Goal: Information Seeking & Learning: Learn about a topic

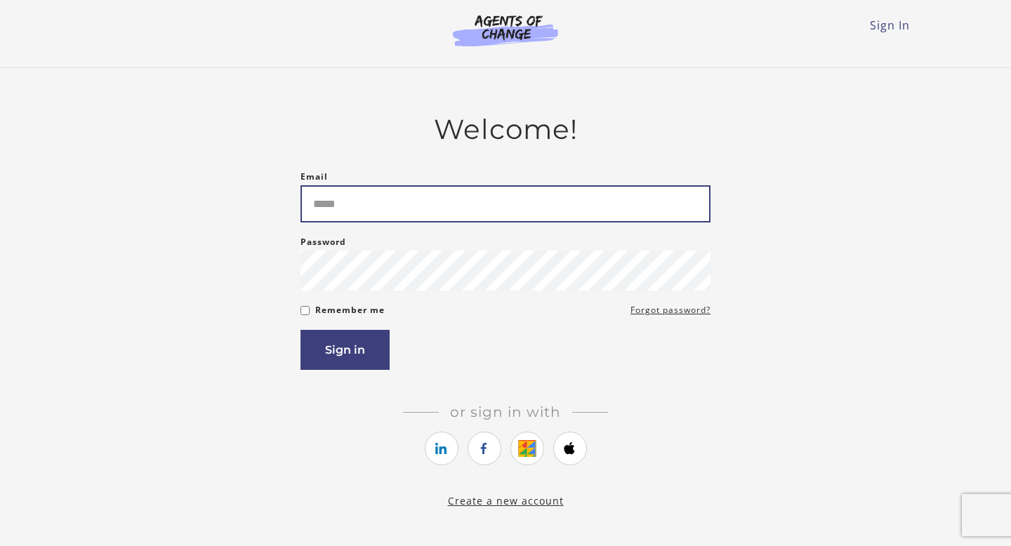
click at [406, 207] on input "Email" at bounding box center [505, 203] width 410 height 37
type input "**********"
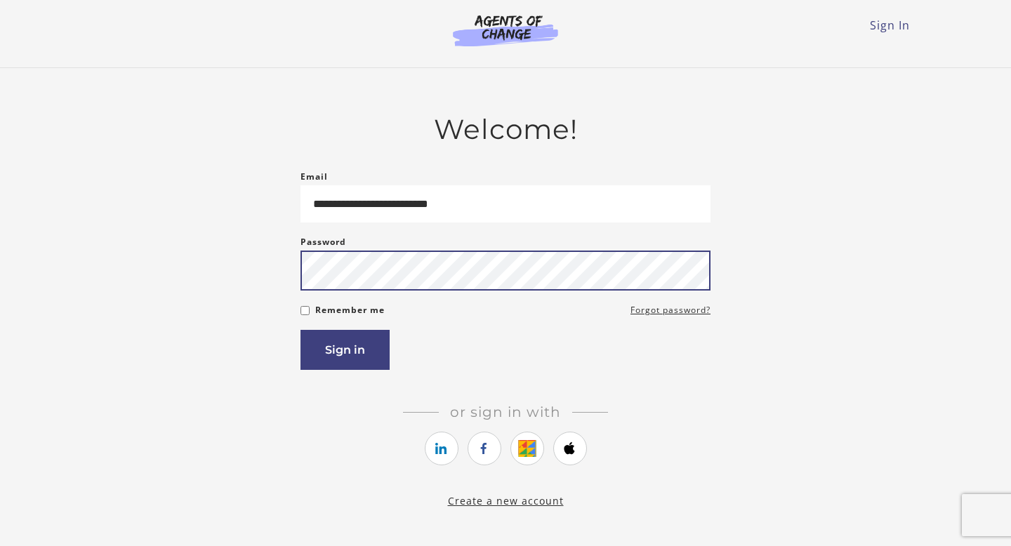
click at [300, 330] on button "Sign in" at bounding box center [344, 350] width 89 height 40
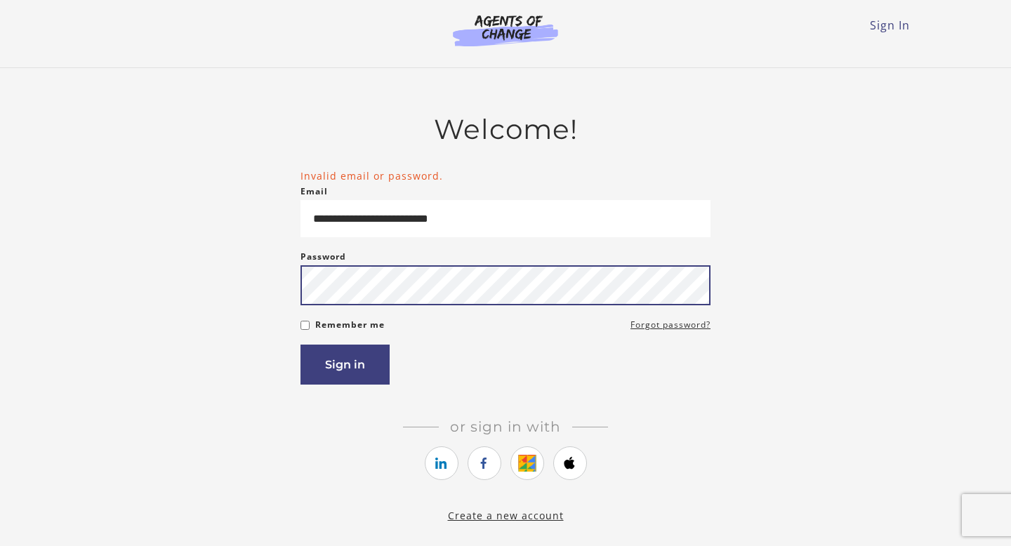
click at [300, 345] on button "Sign in" at bounding box center [344, 365] width 89 height 40
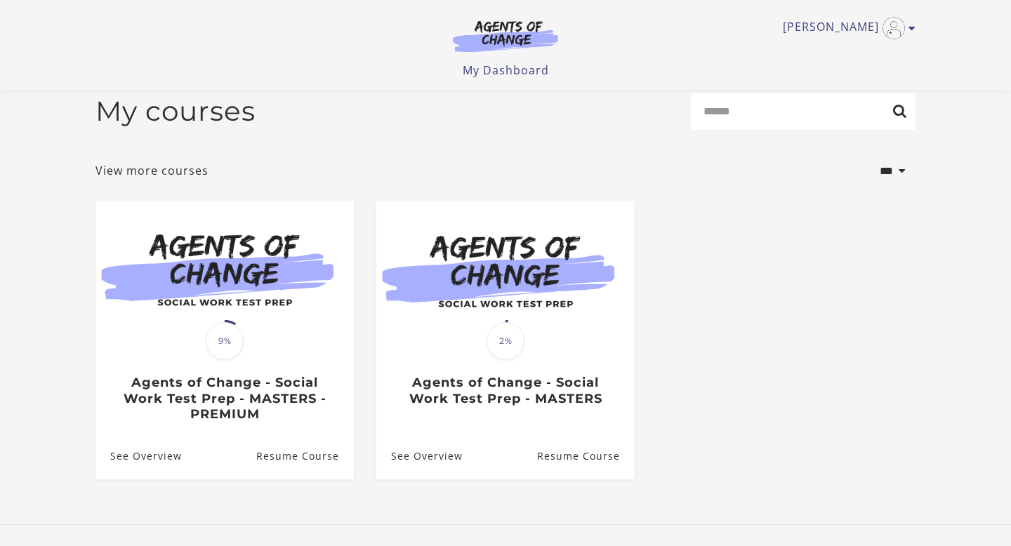
scroll to position [25, 0]
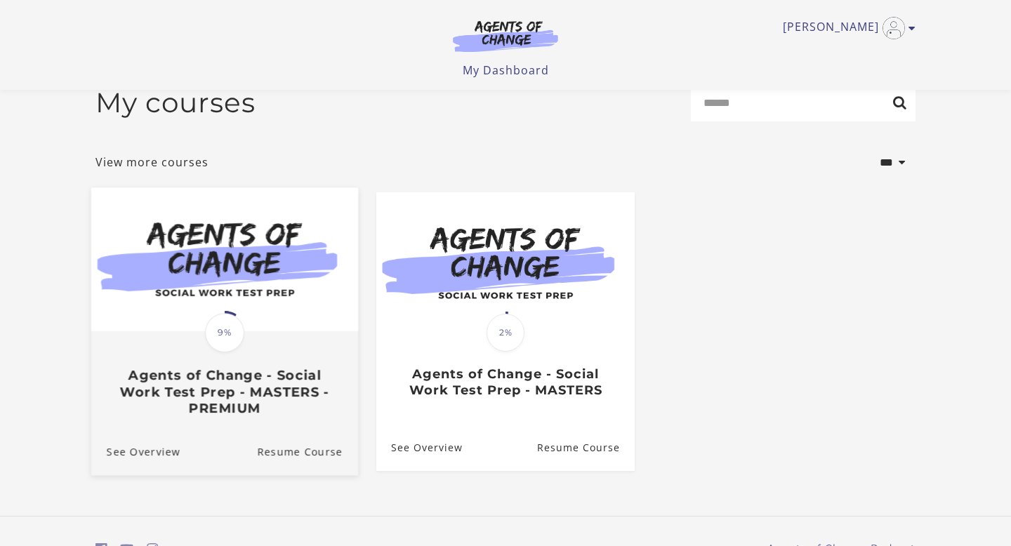
click at [236, 287] on img at bounding box center [224, 260] width 267 height 144
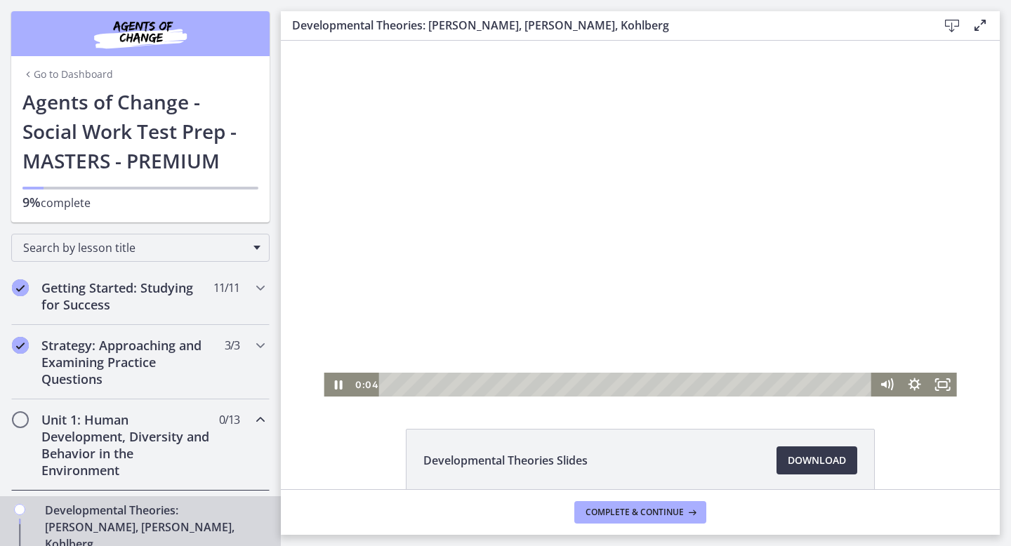
click at [631, 226] on div at bounding box center [640, 219] width 632 height 356
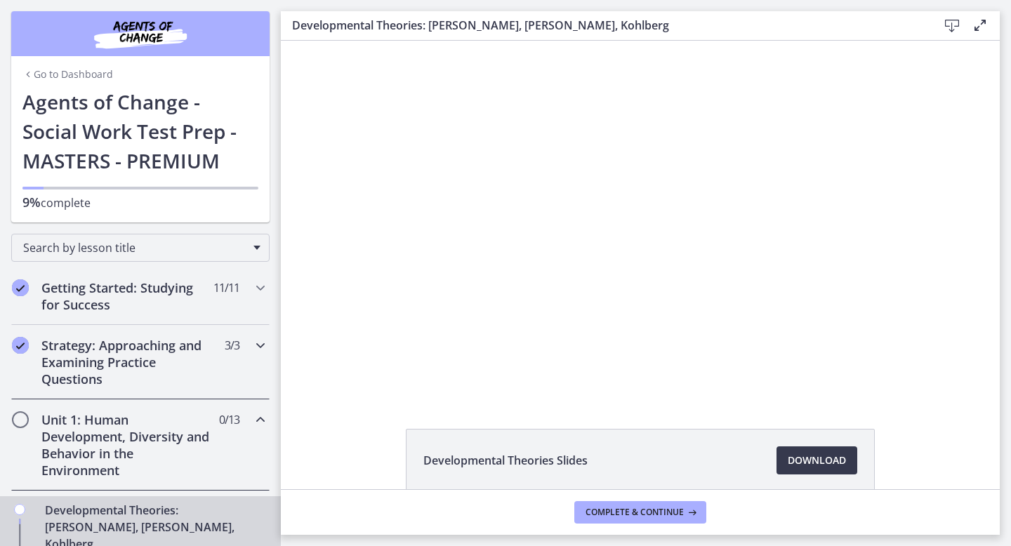
click at [102, 342] on h2 "Strategy: Approaching and Examining Practice Questions" at bounding box center [126, 362] width 171 height 51
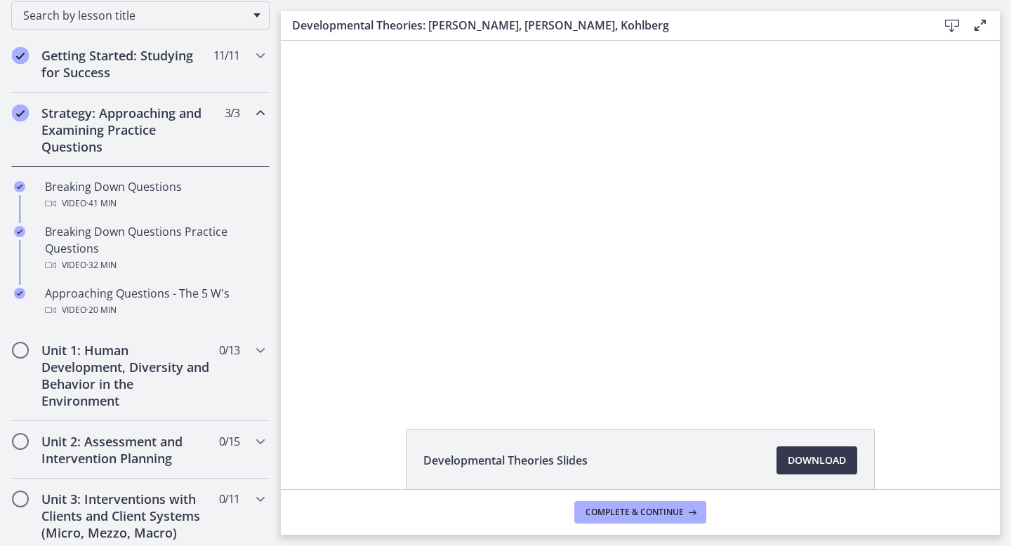
scroll to position [248, 0]
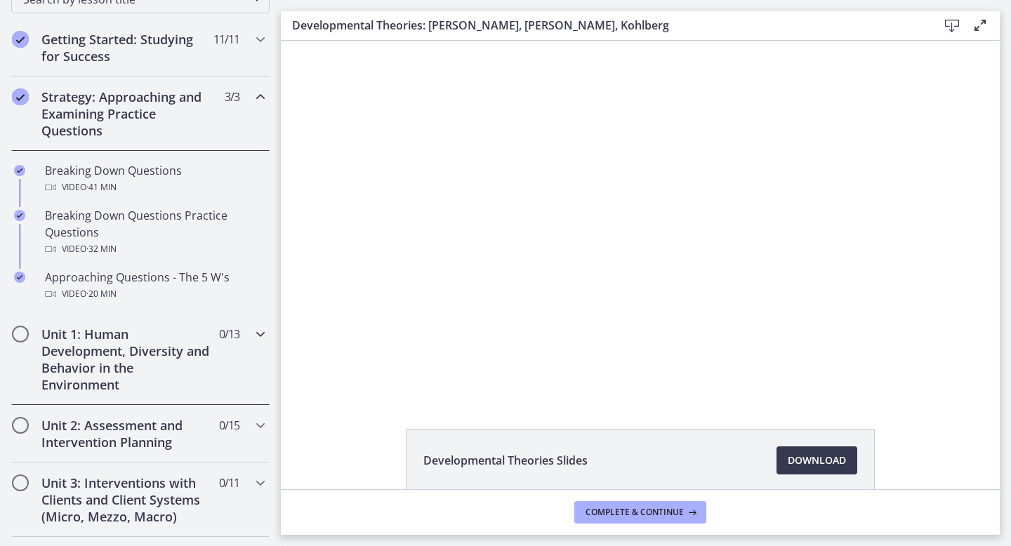
click at [102, 342] on h2 "Unit 1: Human Development, Diversity and Behavior in the Environment" at bounding box center [126, 359] width 171 height 67
